Goal: Task Accomplishment & Management: Use online tool/utility

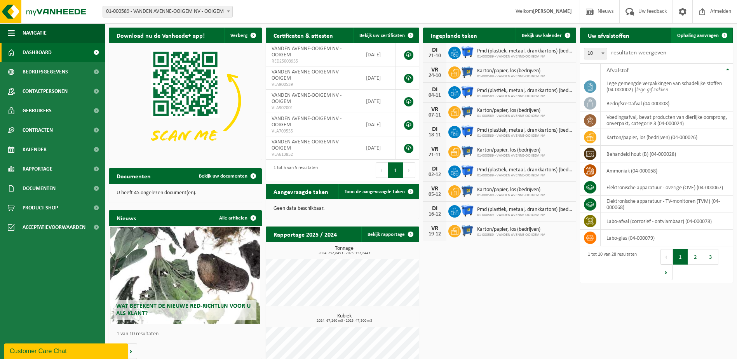
click at [705, 33] on span "Ophaling aanvragen" at bounding box center [698, 35] width 42 height 5
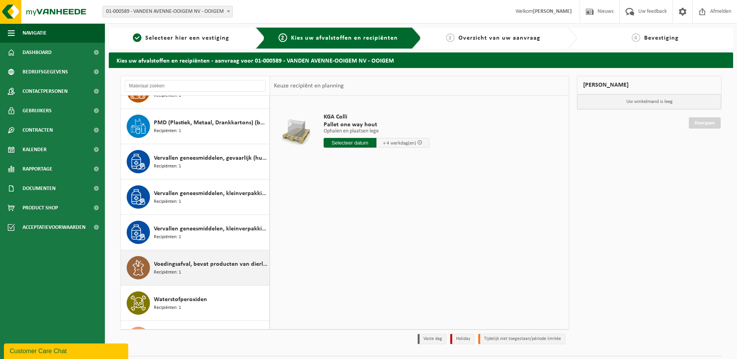
click at [241, 265] on span "Voedingsafval, bevat producten van dierlijke oorsprong, onverpakt, categorie 3" at bounding box center [210, 263] width 113 height 9
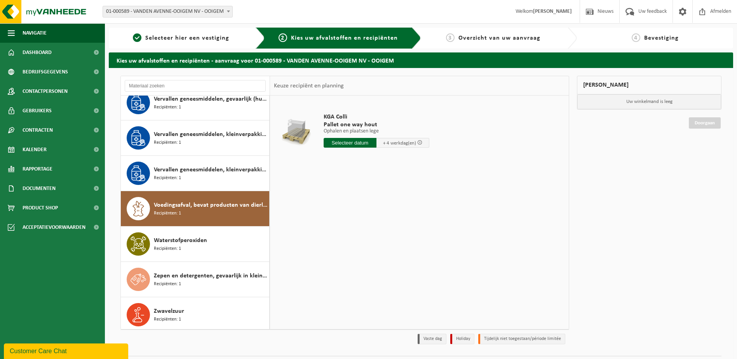
scroll to position [721, 0]
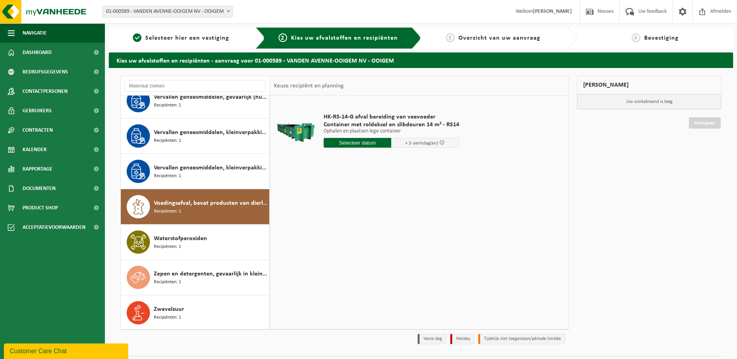
click at [364, 137] on div "HK-RS-14-G afval bereiding van veevoeder Container met roldeksel en slibdeuren …" at bounding box center [391, 132] width 143 height 54
click at [368, 140] on input "text" at bounding box center [357, 143] width 68 height 10
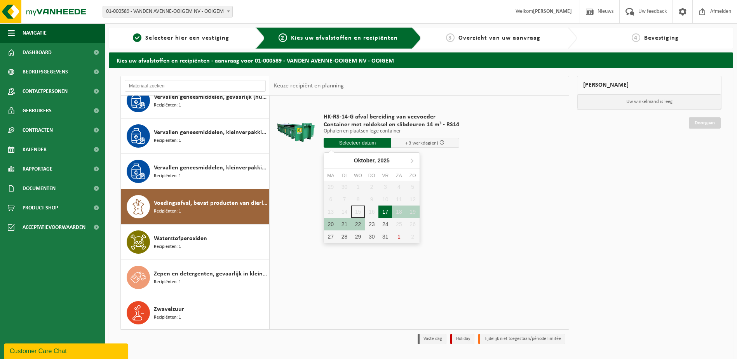
click at [389, 214] on div "17" at bounding box center [385, 211] width 14 height 12
type input "Van 2025-10-17"
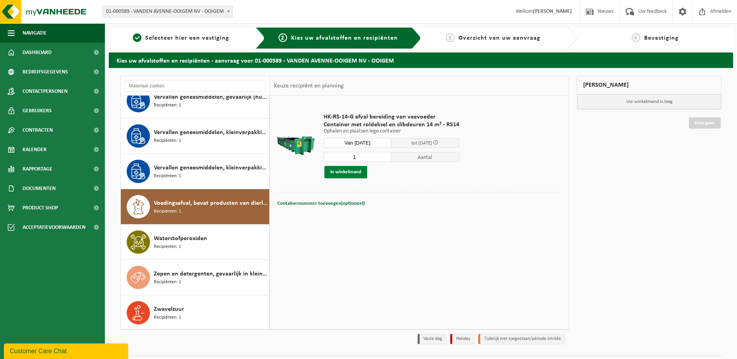
drag, startPoint x: 354, startPoint y: 170, endPoint x: 427, endPoint y: 177, distance: 73.7
click at [354, 171] on button "In winkelmand" at bounding box center [345, 172] width 43 height 12
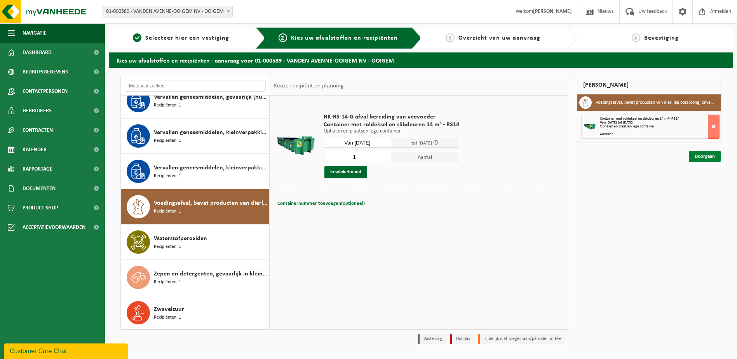
click at [710, 158] on link "Doorgaan" at bounding box center [704, 156] width 32 height 11
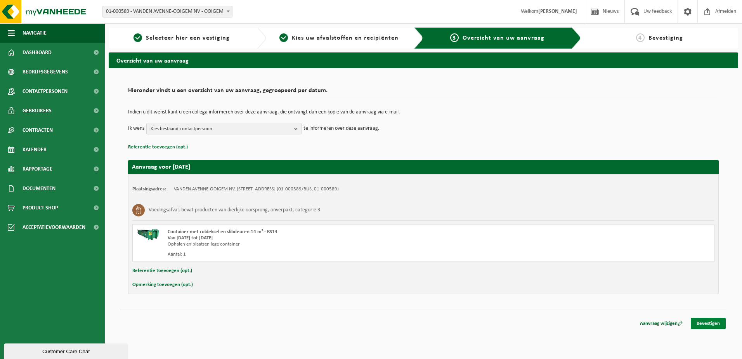
click at [707, 322] on link "Bevestigen" at bounding box center [708, 323] width 35 height 11
